Goal: Task Accomplishment & Management: Complete application form

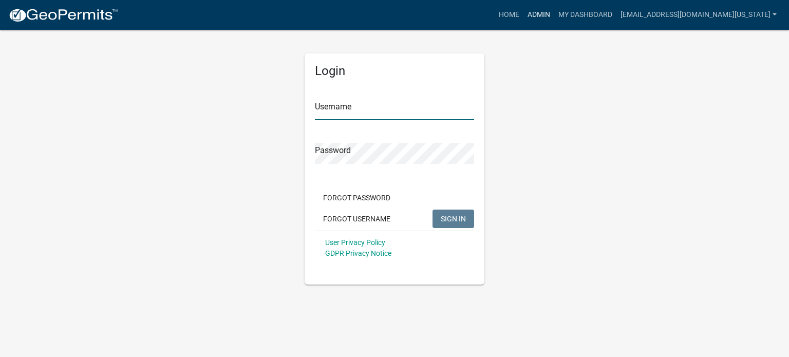
type input "[EMAIL_ADDRESS][DOMAIN_NAME][US_STATE]"
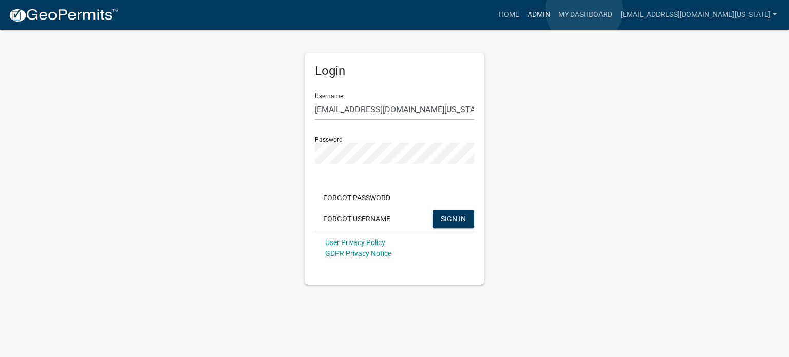
click at [554, 10] on link "Admin" at bounding box center [539, 15] width 31 height 20
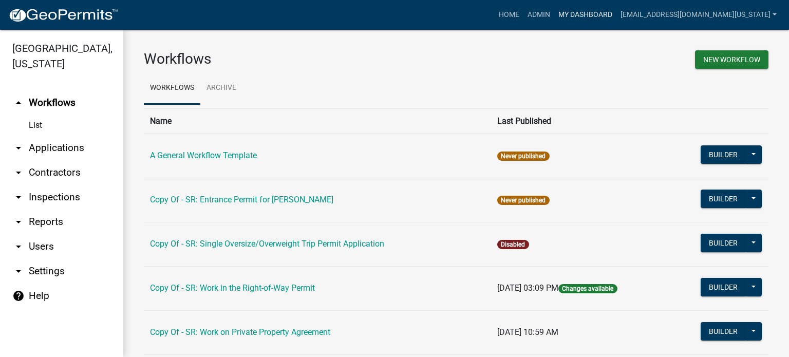
click at [612, 14] on link "My Dashboard" at bounding box center [585, 15] width 62 height 20
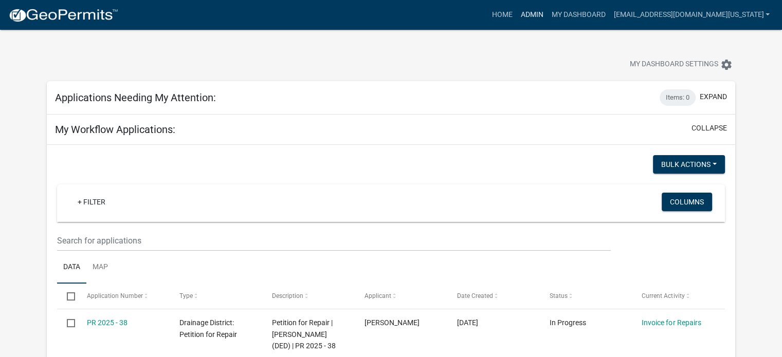
click at [547, 15] on link "Admin" at bounding box center [531, 15] width 31 height 20
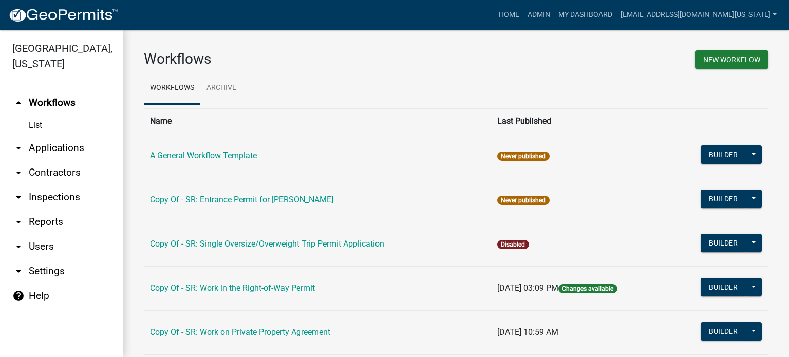
click at [43, 115] on link "List" at bounding box center [61, 125] width 123 height 21
click at [43, 136] on link "arrow_drop_down Applications" at bounding box center [61, 148] width 123 height 25
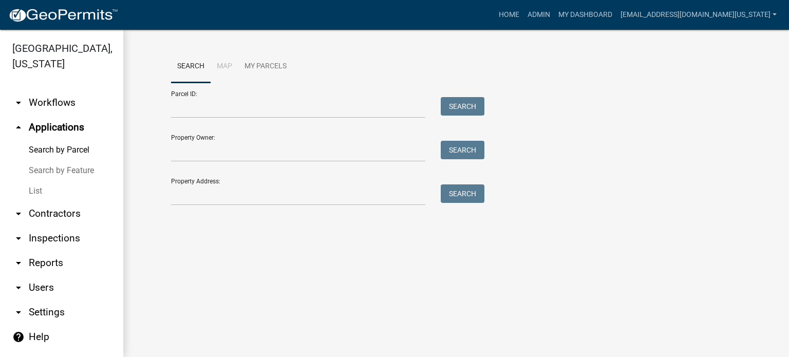
click at [39, 181] on link "List" at bounding box center [61, 191] width 123 height 21
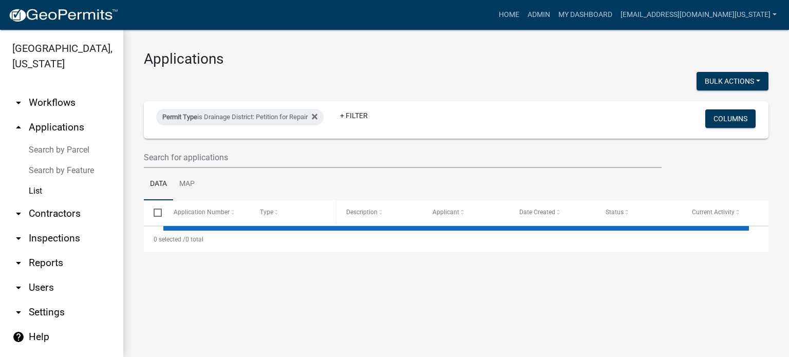
select select "3: 100"
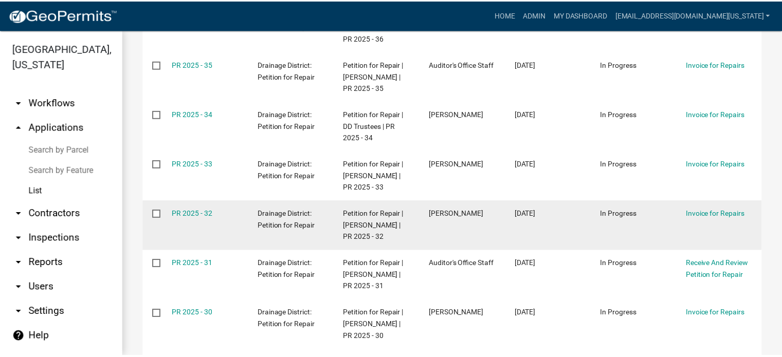
scroll to position [514, 0]
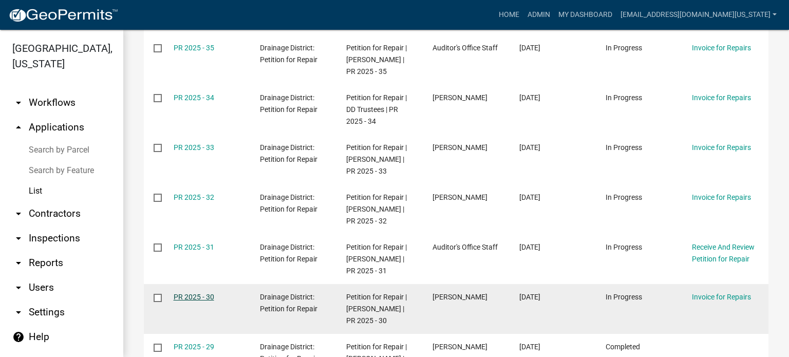
click at [183, 298] on link "PR 2025 - 30" at bounding box center [194, 297] width 41 height 8
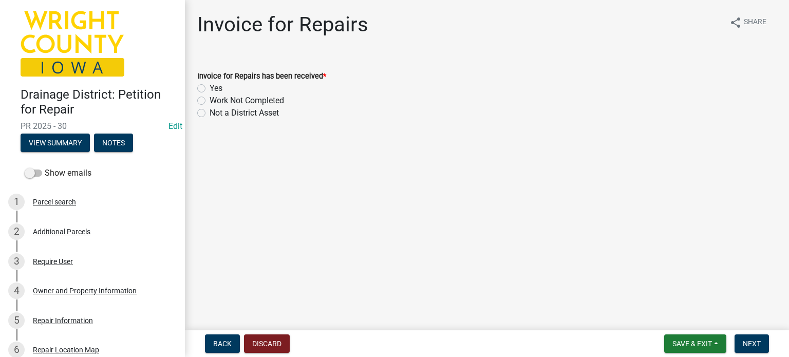
click at [210, 88] on label "Yes" at bounding box center [216, 88] width 13 height 12
click at [210, 88] on input "Yes" at bounding box center [213, 85] width 7 height 7
radio input "true"
click at [746, 343] on span "Next" at bounding box center [752, 344] width 18 height 8
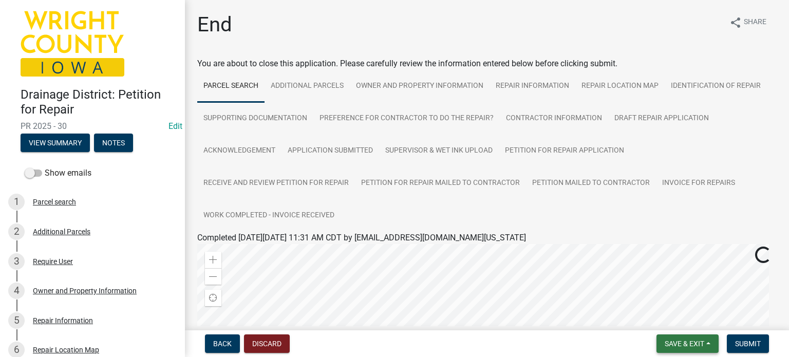
click at [707, 341] on button "Save & Exit" at bounding box center [688, 344] width 62 height 19
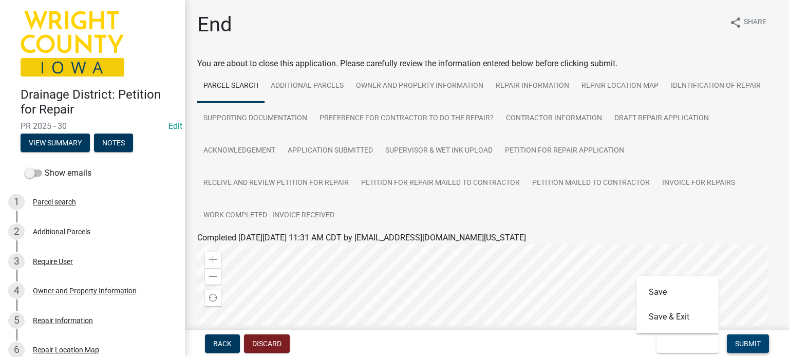
click at [759, 345] on span "Submit" at bounding box center [748, 344] width 26 height 8
